Goal: Information Seeking & Learning: Learn about a topic

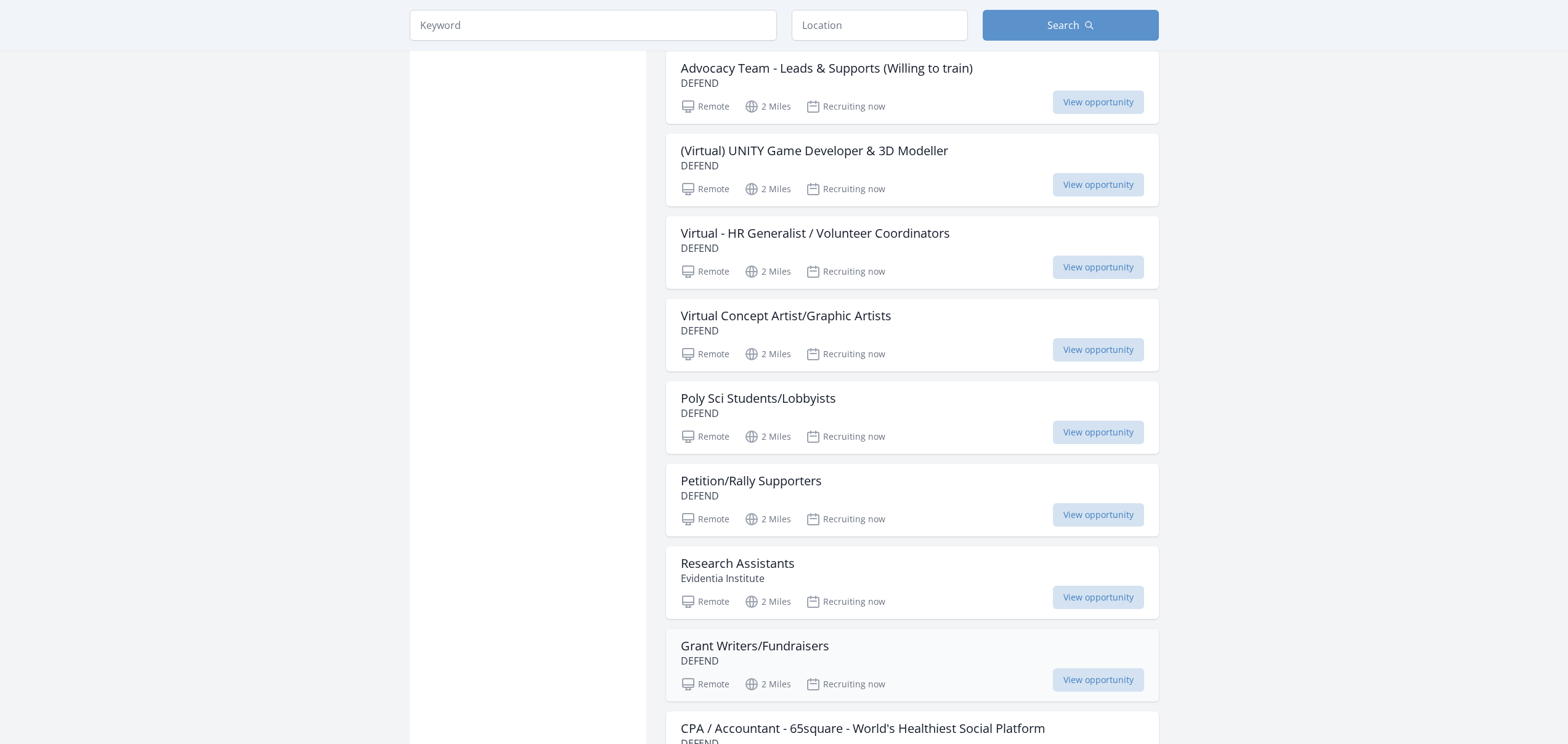
scroll to position [1232, 0]
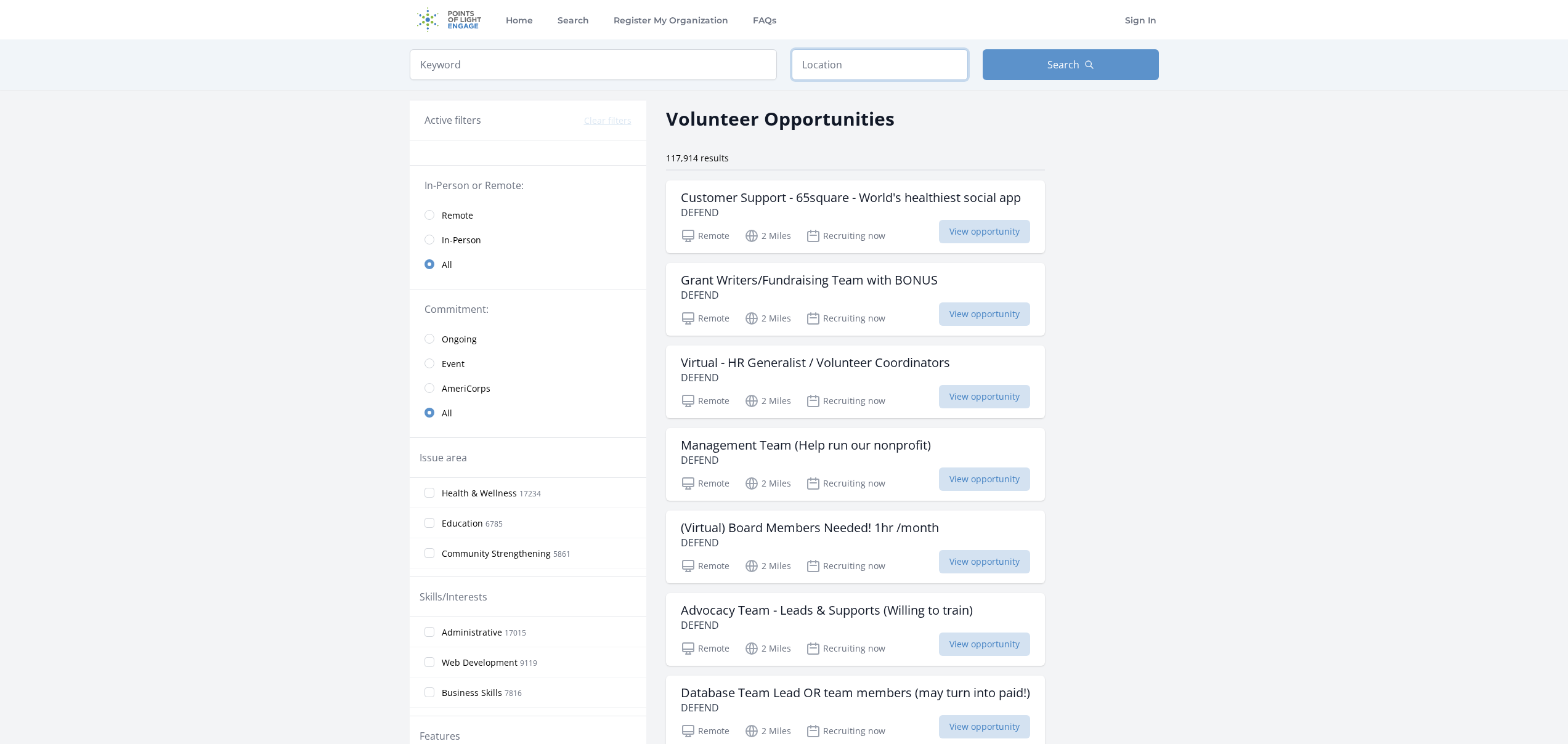
click at [870, 78] on input "text" at bounding box center [880, 64] width 176 height 31
click at [632, 63] on input "search" at bounding box center [593, 64] width 367 height 31
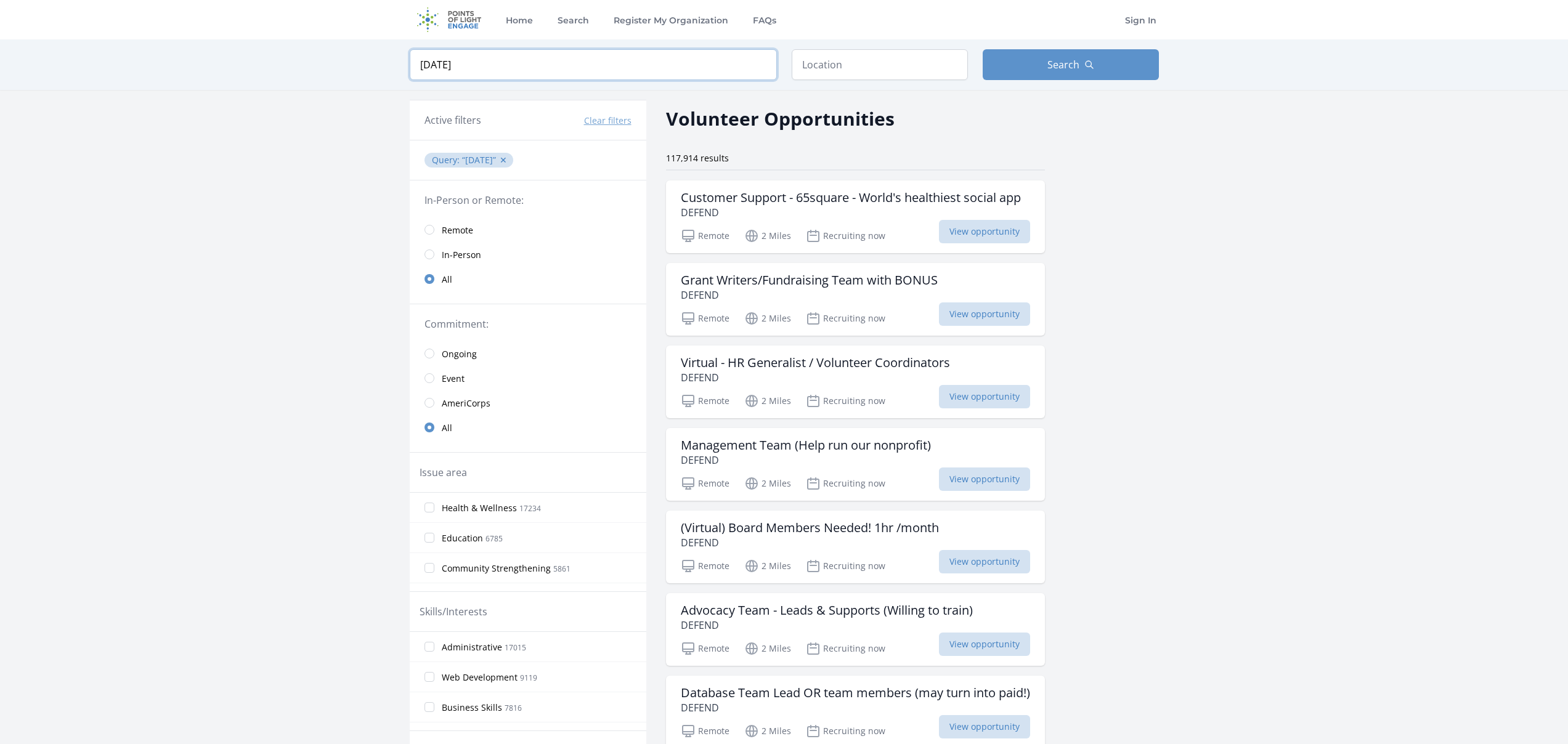
type input "[DATE]"
click at [818, 68] on input "text" at bounding box center [880, 64] width 176 height 31
click at [1045, 71] on button "Search" at bounding box center [1071, 64] width 176 height 31
click at [430, 226] on input "radio" at bounding box center [429, 229] width 10 height 10
drag, startPoint x: 899, startPoint y: 68, endPoint x: 716, endPoint y: 56, distance: 183.4
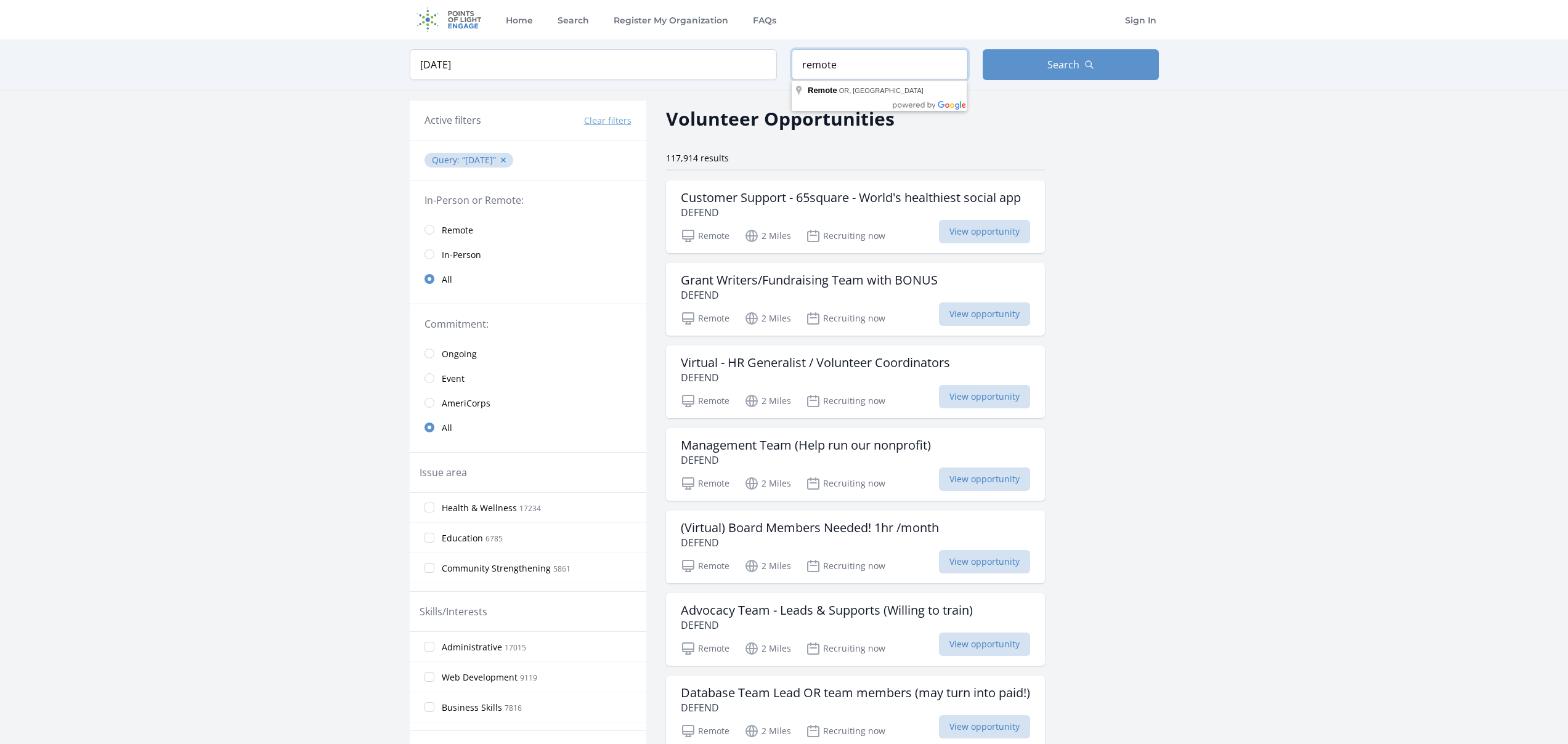
click at [716, 56] on form "Keyword oct 24 Location remote Search" at bounding box center [784, 64] width 749 height 31
type input "Toronto, ON, Canada"
click at [1082, 65] on button "Search" at bounding box center [1071, 64] width 176 height 31
click at [500, 161] on button "✕" at bounding box center [504, 160] width 8 height 12
click at [571, 22] on link "Search" at bounding box center [573, 20] width 36 height 40
